Goal: Obtain resource: Download file/media

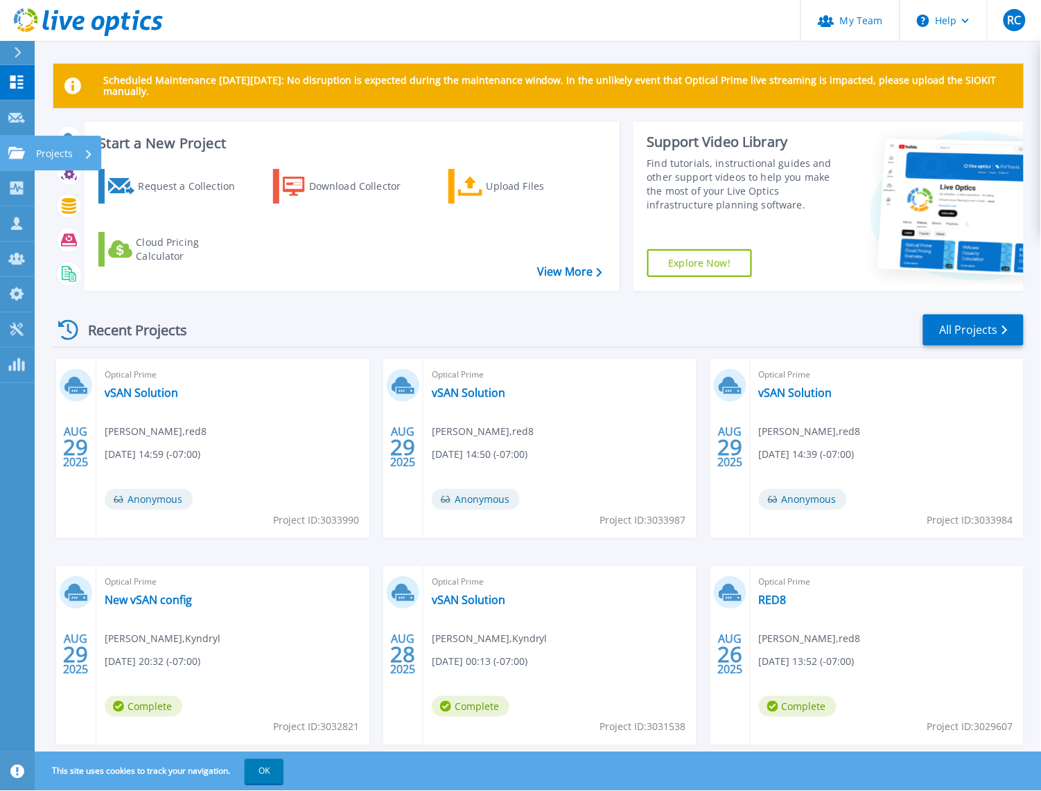
click at [42, 150] on p "Projects" at bounding box center [54, 154] width 37 height 36
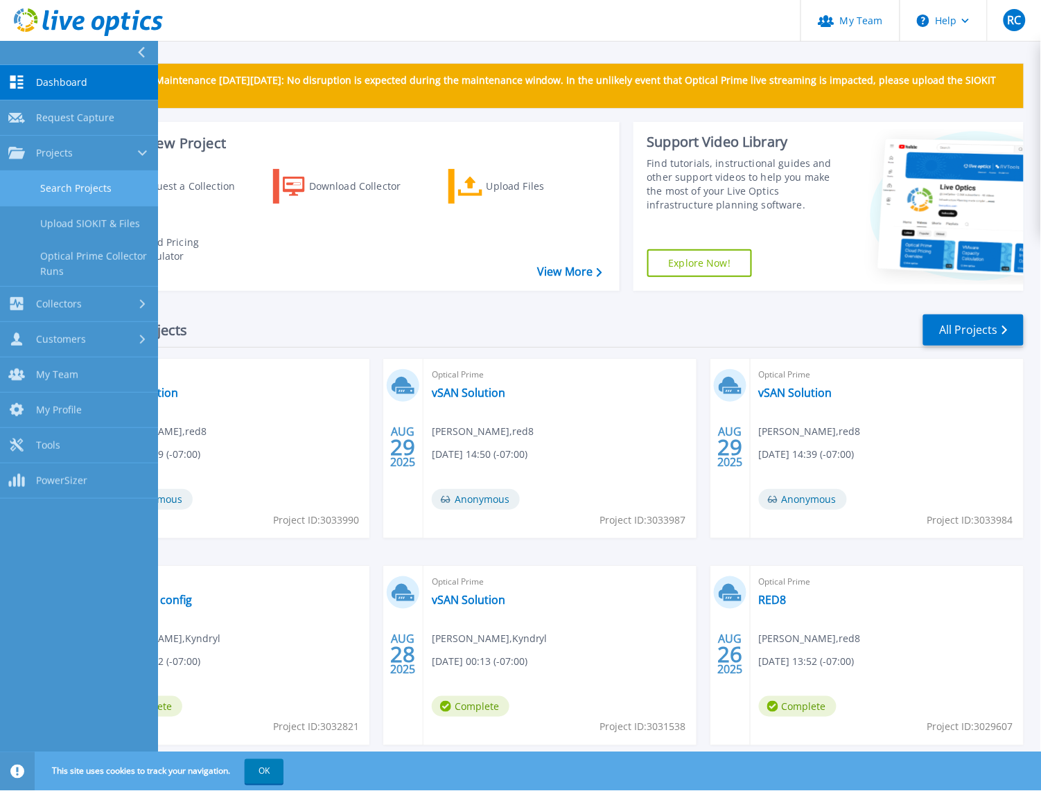
click at [62, 184] on link "Search Projects" at bounding box center [79, 188] width 158 height 35
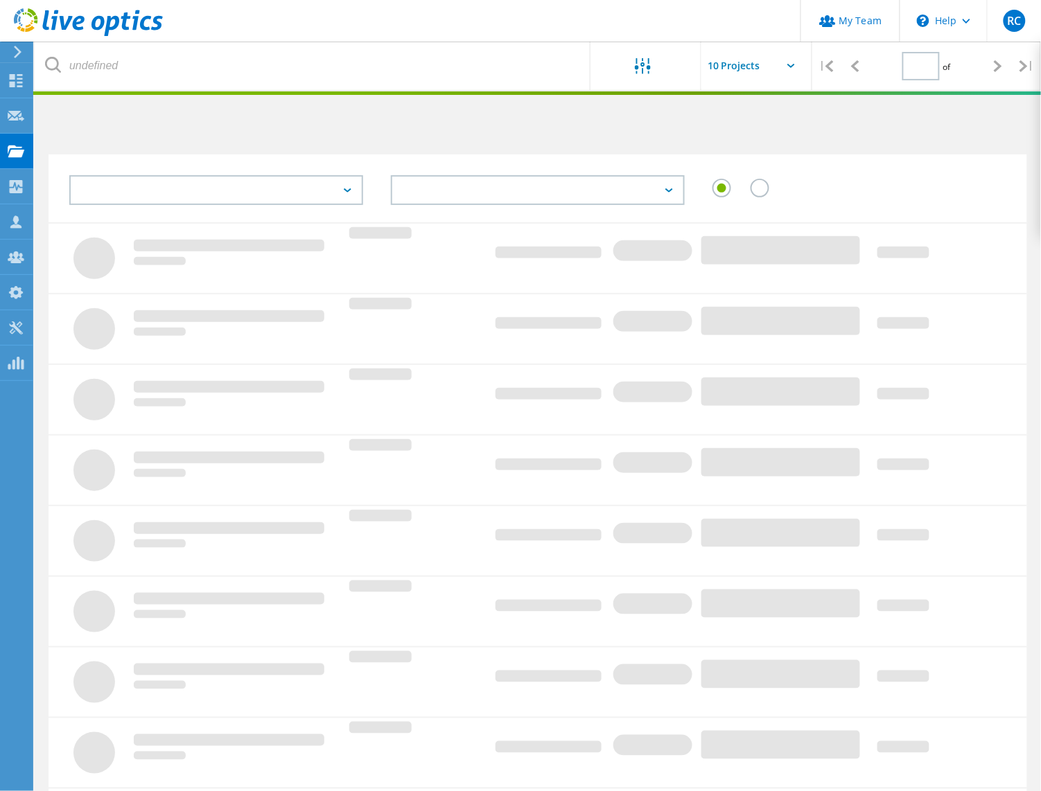
type input "1"
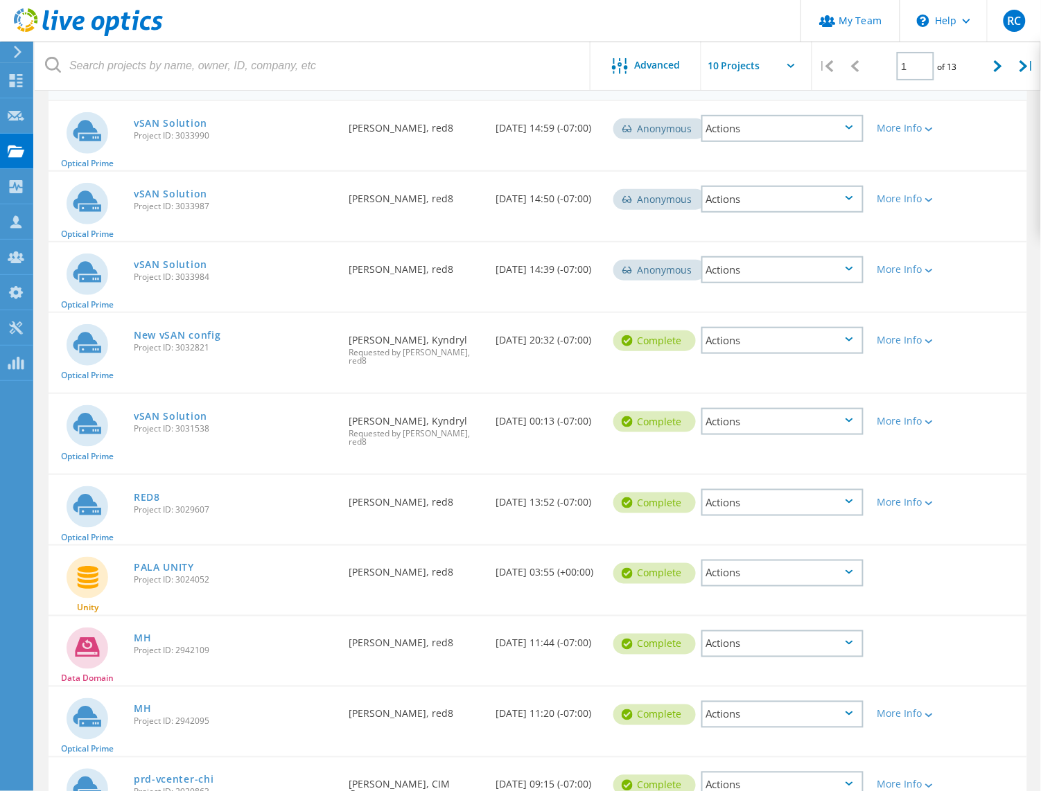
scroll to position [245, 0]
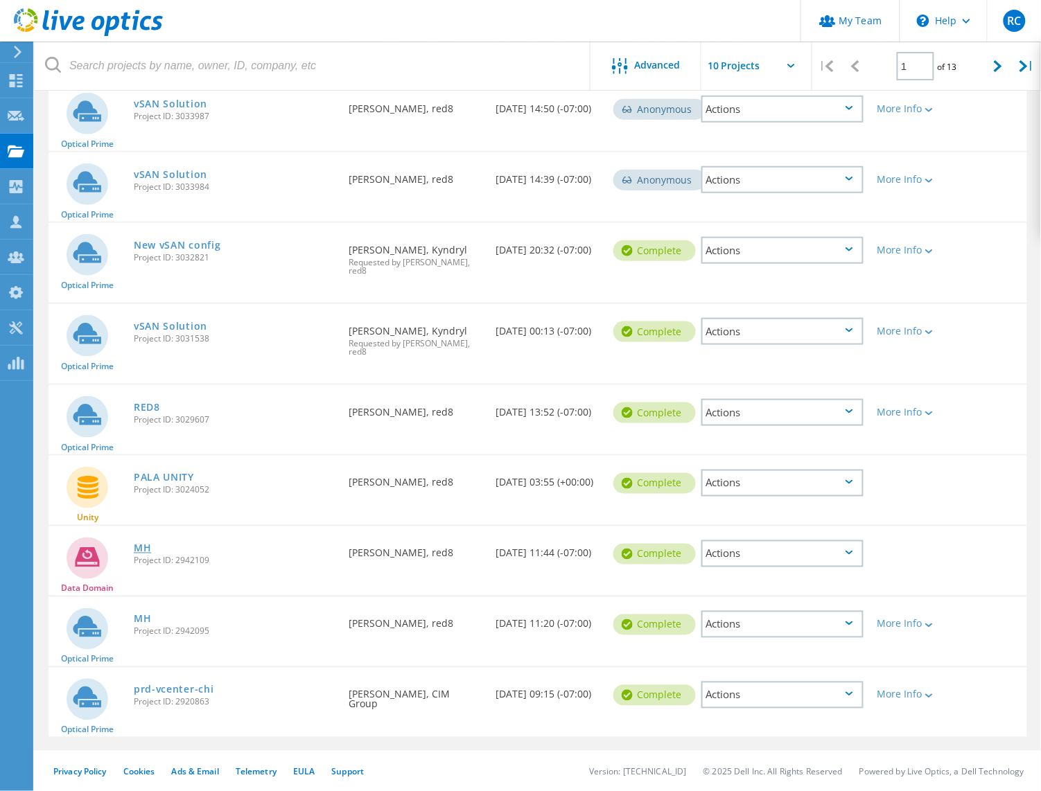
click at [140, 547] on link "MH" at bounding box center [142, 549] width 17 height 10
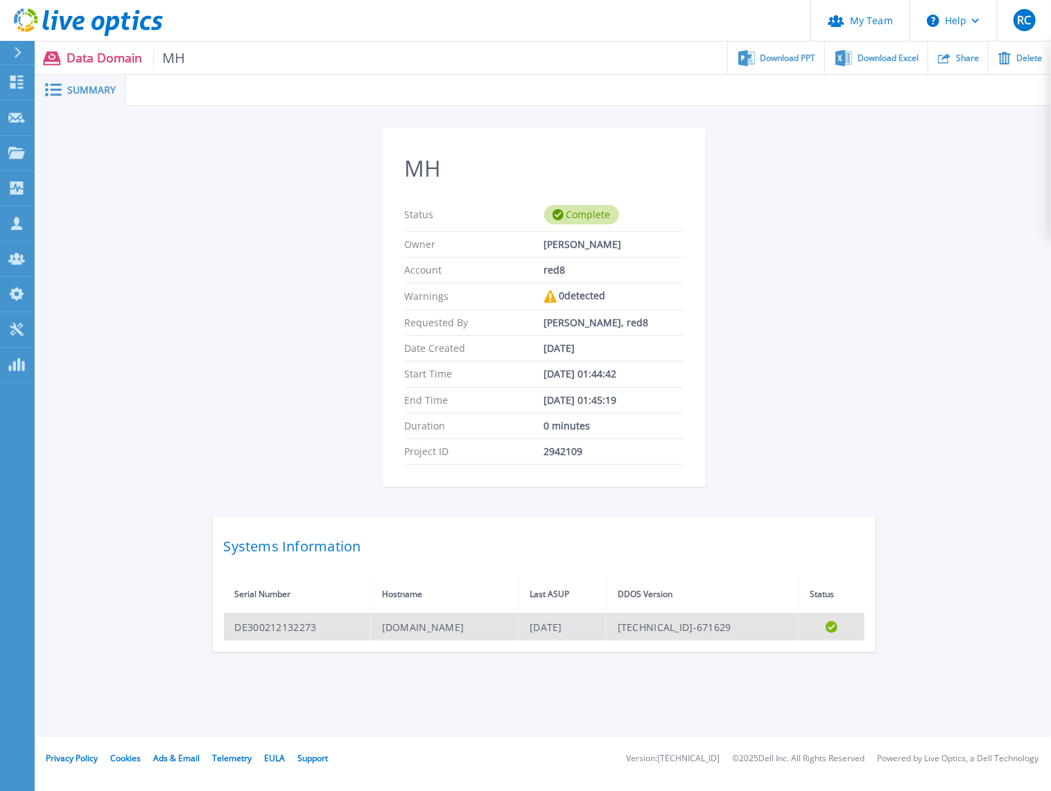
click at [434, 626] on td "dd-mgmt-mh.wiringharness.com" at bounding box center [444, 627] width 148 height 27
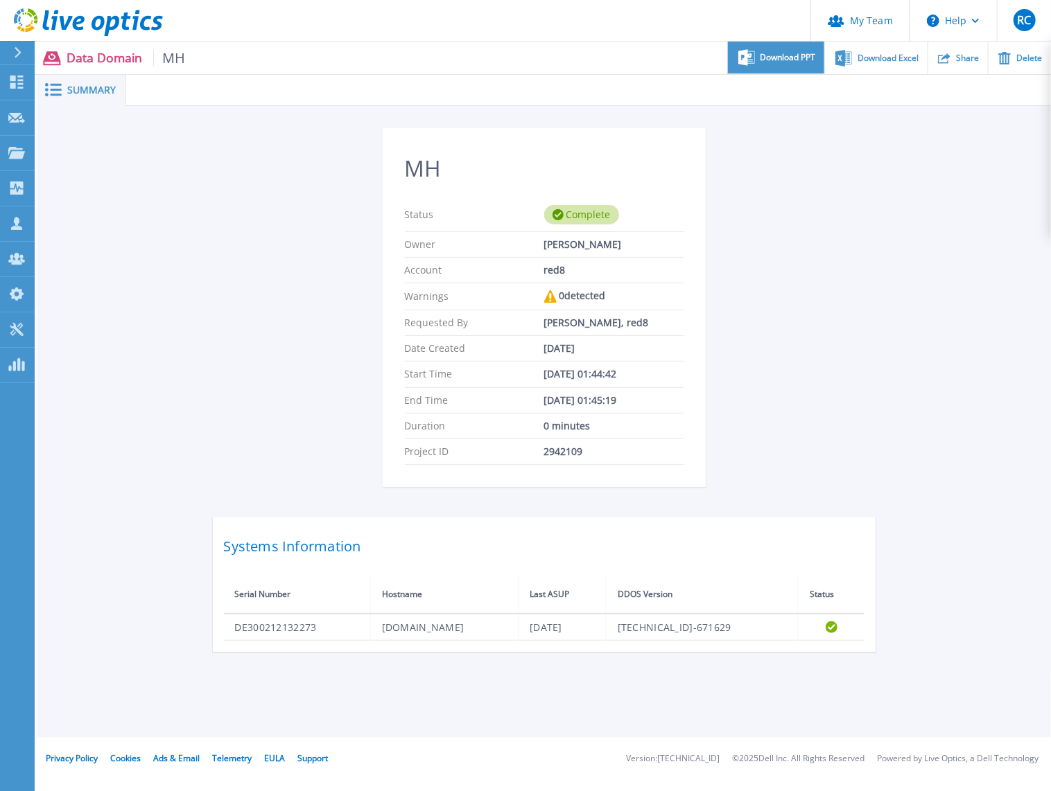
click at [798, 50] on div "Download PPT" at bounding box center [776, 58] width 96 height 33
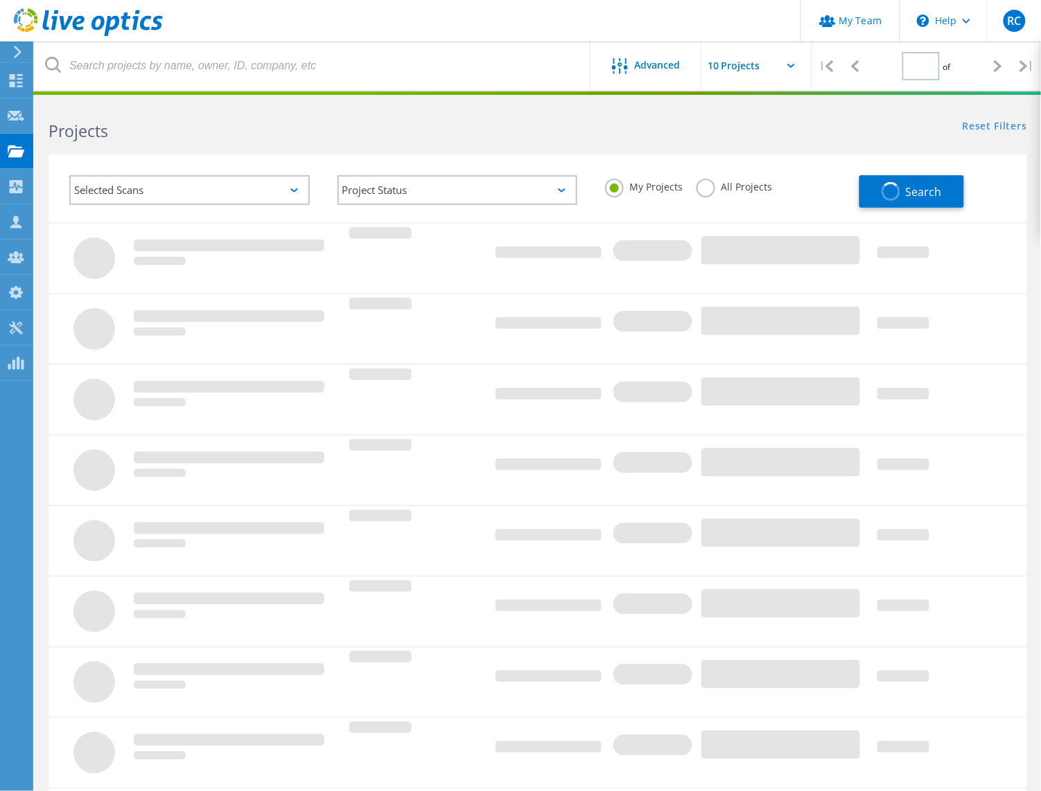
type input "1"
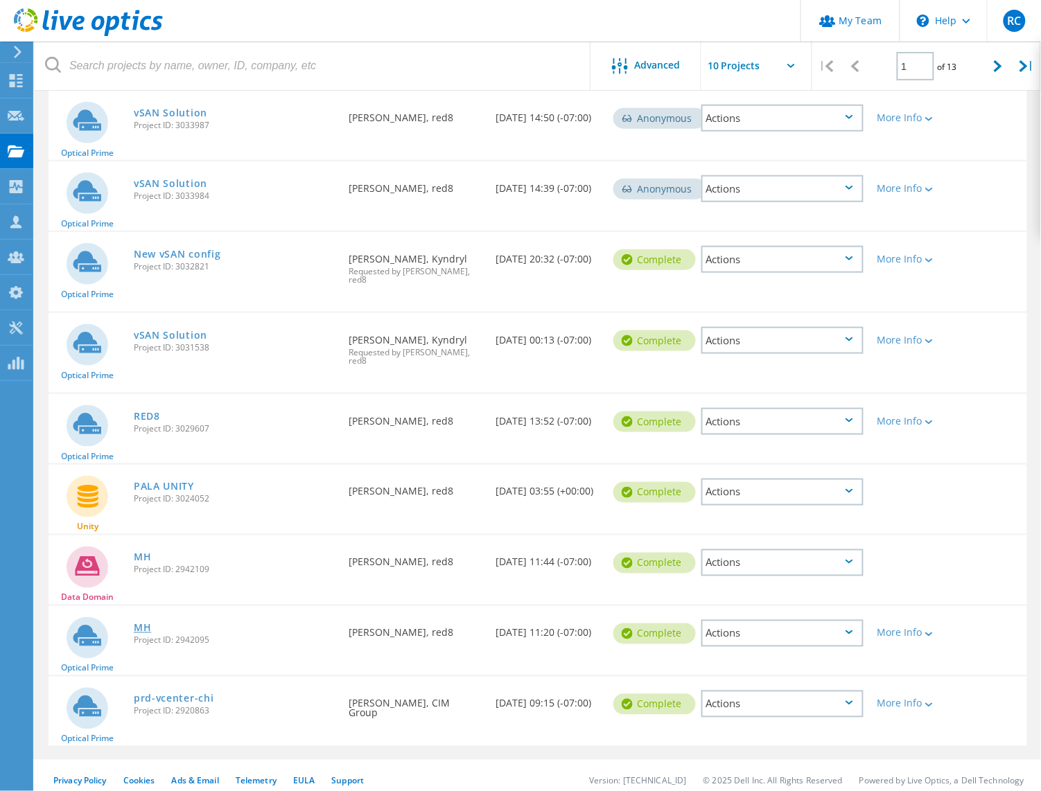
click at [148, 629] on link "MH" at bounding box center [142, 629] width 17 height 10
